Goal: Check status: Check status

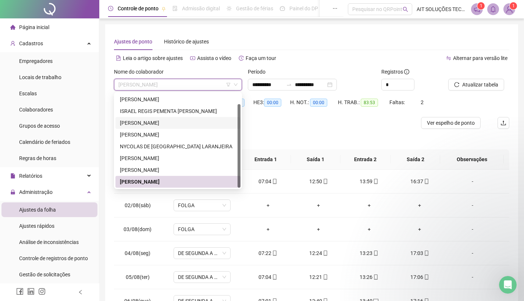
click at [165, 122] on div "[PERSON_NAME]" at bounding box center [178, 123] width 116 height 8
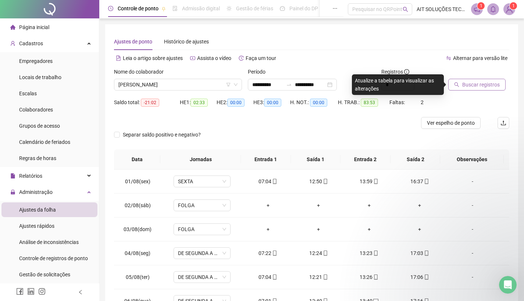
click at [474, 85] on span "Buscar registros" at bounding box center [481, 85] width 38 height 8
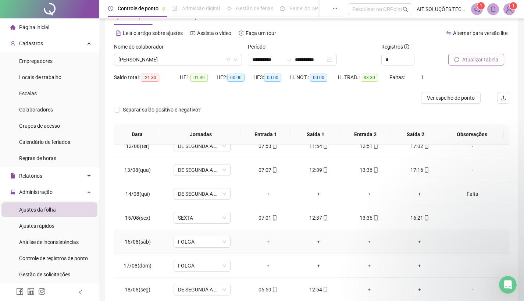
scroll to position [66, 0]
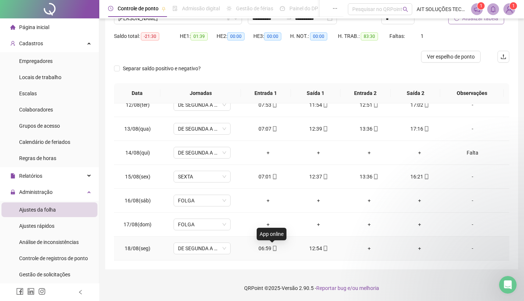
click at [271, 246] on span "mobile" at bounding box center [274, 248] width 6 height 5
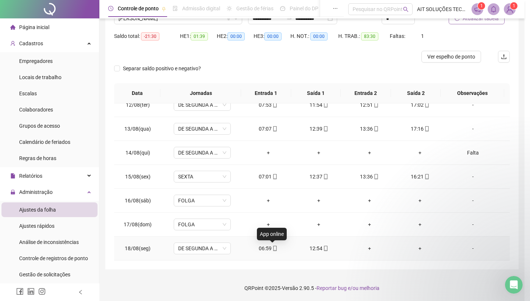
type input "**********"
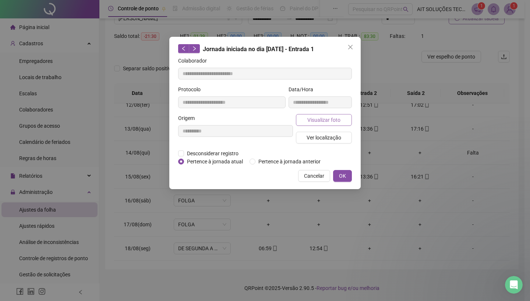
click at [315, 118] on span "Visualizar foto" at bounding box center [323, 120] width 33 height 8
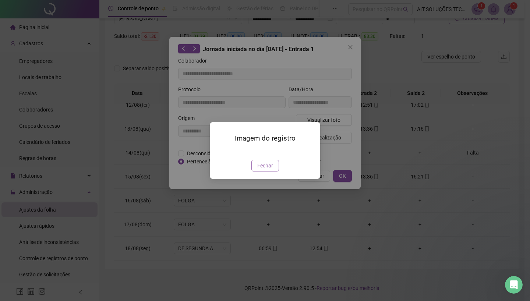
click at [272, 170] on span "Fechar" at bounding box center [265, 165] width 16 height 8
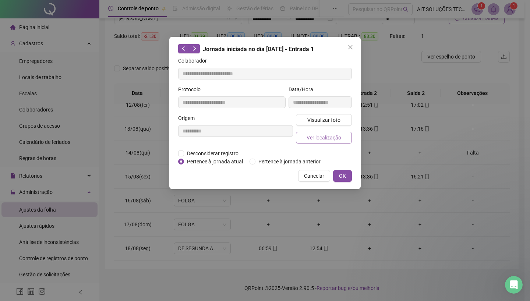
click at [331, 138] on span "Ver localização" at bounding box center [323, 138] width 35 height 8
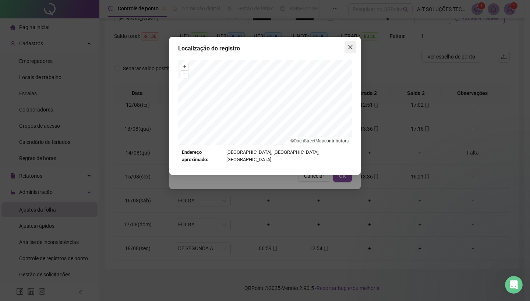
click at [348, 50] on button "Close" at bounding box center [350, 47] width 12 height 12
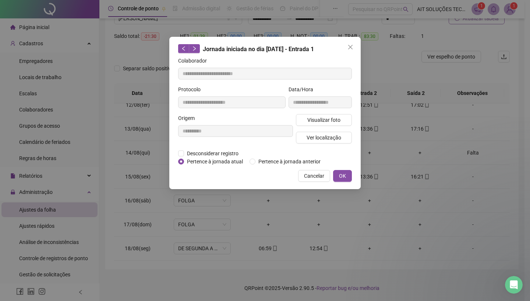
click at [348, 50] on button "Close" at bounding box center [350, 47] width 12 height 12
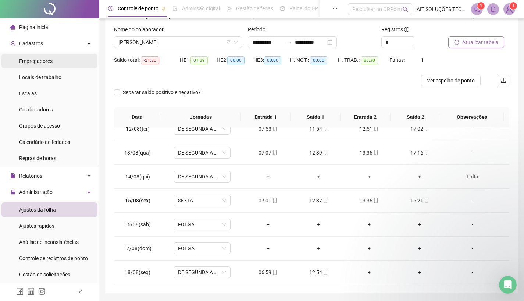
scroll to position [29, 0]
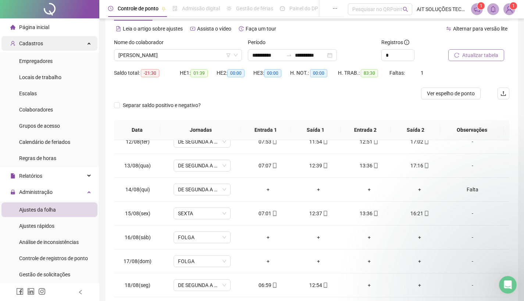
click at [33, 41] on span "Cadastros" at bounding box center [31, 43] width 24 height 6
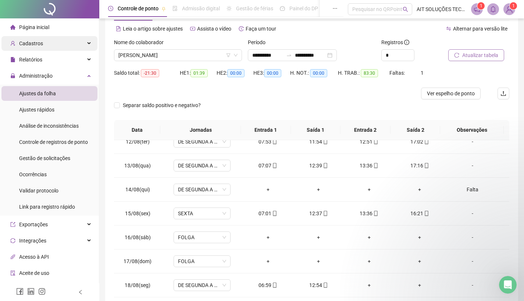
click at [33, 41] on span "Cadastros" at bounding box center [31, 43] width 24 height 6
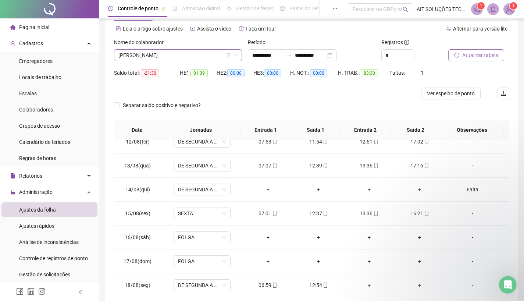
click at [201, 53] on span "[PERSON_NAME]" at bounding box center [177, 55] width 119 height 11
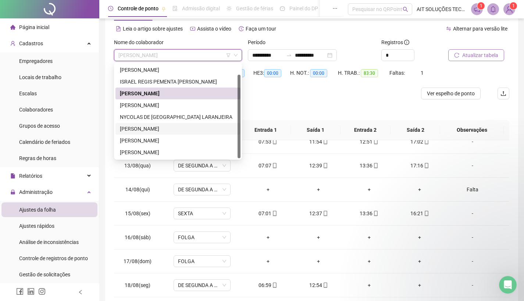
click at [154, 131] on div "[PERSON_NAME]" at bounding box center [178, 129] width 116 height 8
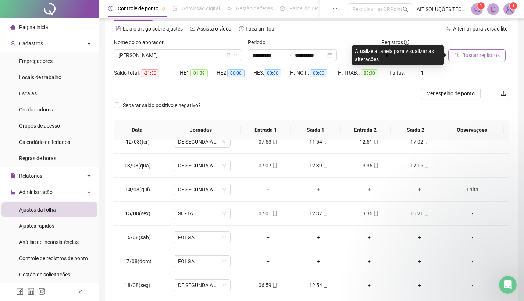
click at [470, 56] on span "Buscar registros" at bounding box center [481, 55] width 38 height 8
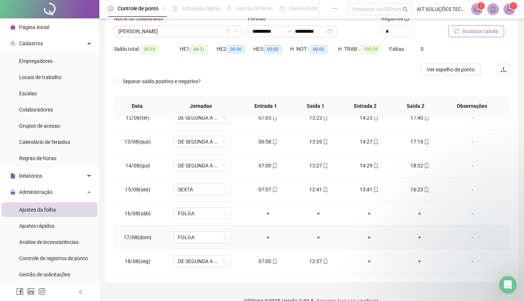
scroll to position [66, 0]
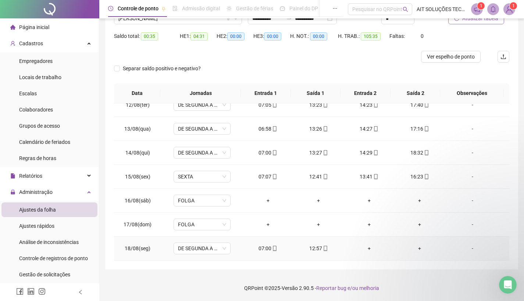
click at [263, 248] on div "07:00" at bounding box center [268, 248] width 39 height 8
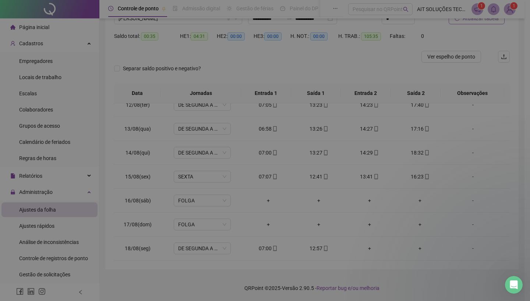
type input "**********"
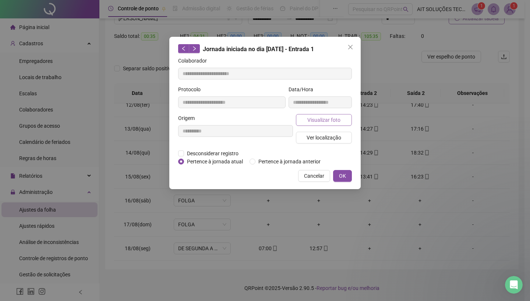
click at [329, 121] on span "Visualizar foto" at bounding box center [323, 120] width 33 height 8
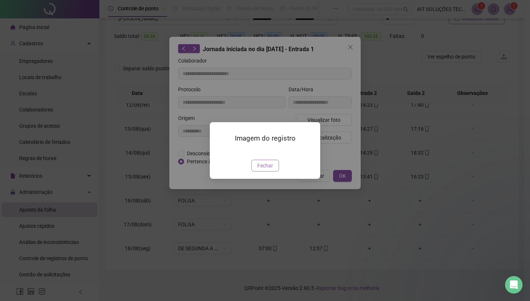
click at [263, 170] on span "Fechar" at bounding box center [265, 165] width 16 height 8
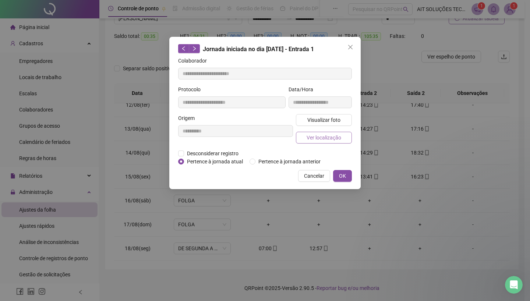
click at [329, 140] on span "Ver localização" at bounding box center [323, 138] width 35 height 8
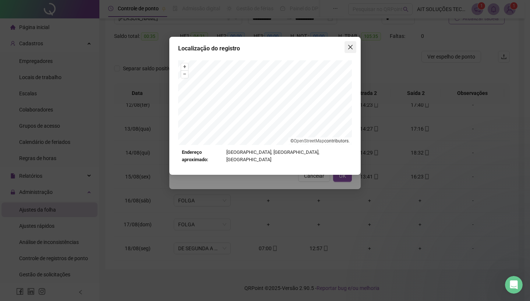
click at [351, 47] on icon "close" at bounding box center [350, 47] width 4 height 4
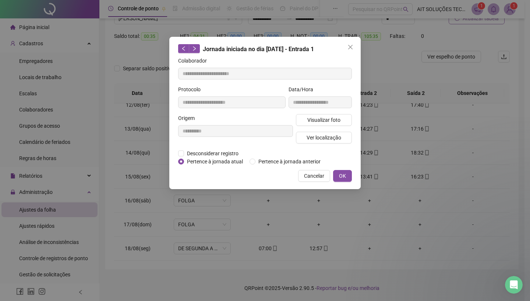
click at [351, 47] on icon "close" at bounding box center [350, 47] width 4 height 4
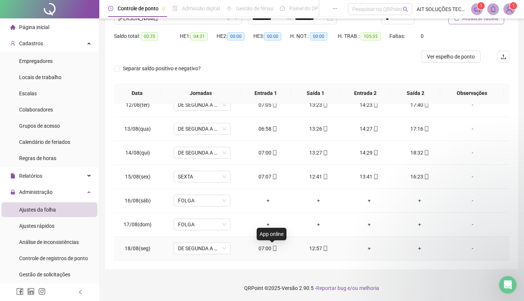
click at [273, 248] on icon "mobile" at bounding box center [274, 248] width 3 height 5
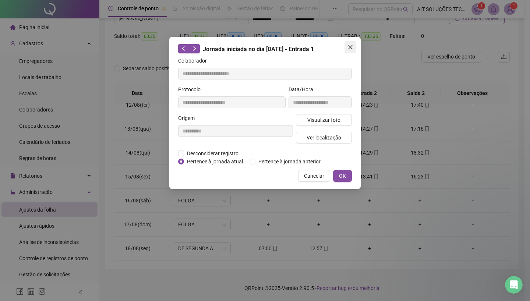
click at [351, 49] on icon "close" at bounding box center [350, 47] width 6 height 6
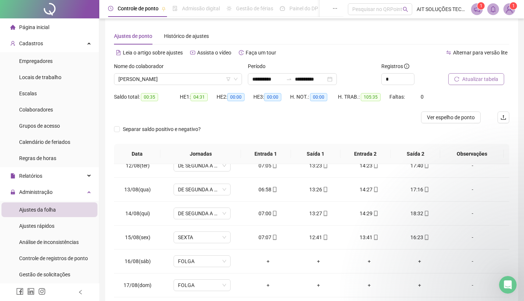
scroll to position [0, 0]
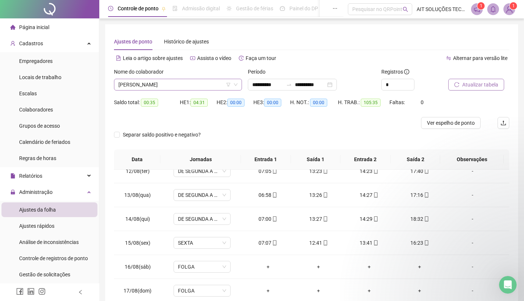
click at [196, 79] on span "[PERSON_NAME]" at bounding box center [177, 84] width 119 height 11
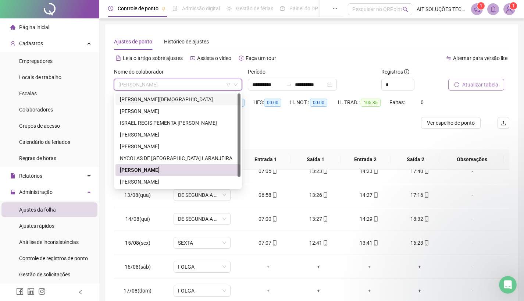
click at [162, 99] on div "[PERSON_NAME][DEMOGRAPHIC_DATA]" at bounding box center [178, 99] width 116 height 8
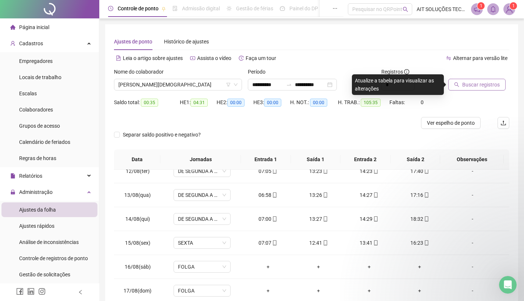
click at [480, 85] on span "Buscar registros" at bounding box center [481, 85] width 38 height 8
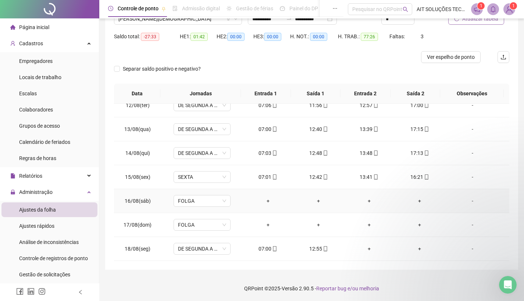
scroll to position [66, 0]
click at [272, 247] on icon "mobile" at bounding box center [274, 248] width 5 height 5
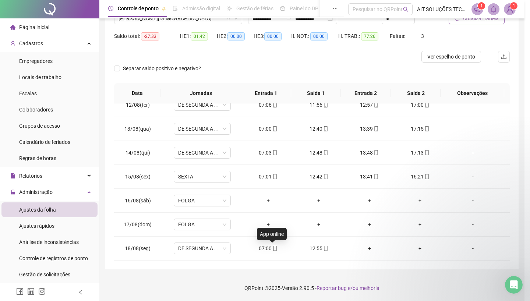
type input "**********"
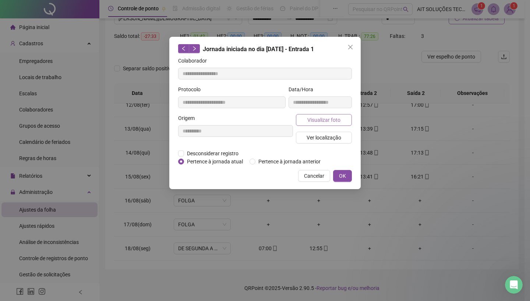
click at [319, 117] on span "Visualizar foto" at bounding box center [323, 120] width 33 height 8
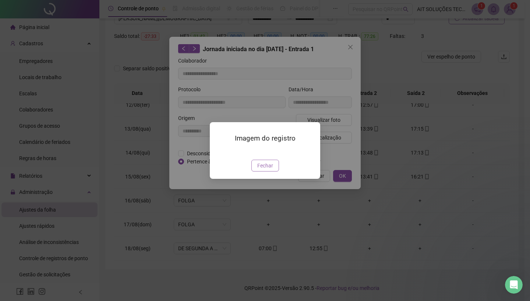
click at [266, 170] on span "Fechar" at bounding box center [265, 165] width 16 height 8
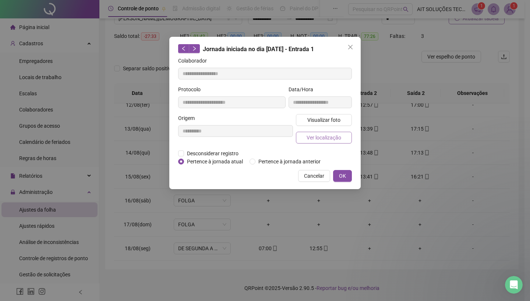
click at [329, 136] on span "Ver localização" at bounding box center [323, 138] width 35 height 8
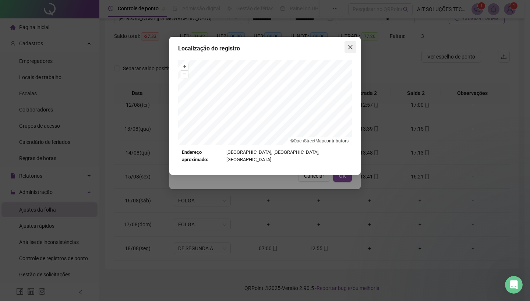
click at [347, 48] on icon "close" at bounding box center [350, 47] width 6 height 6
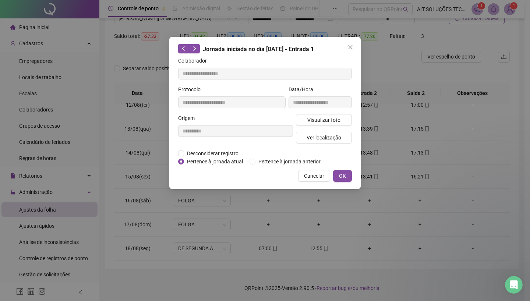
click at [347, 48] on icon "close" at bounding box center [350, 47] width 6 height 6
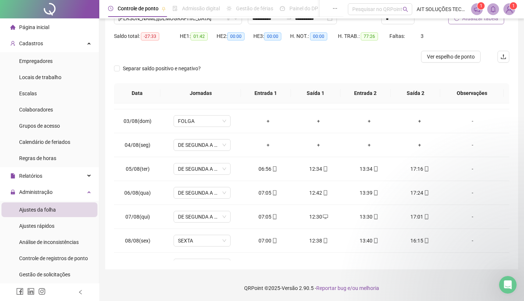
scroll to position [0, 0]
